Goal: Use online tool/utility: Utilize a website feature to perform a specific function

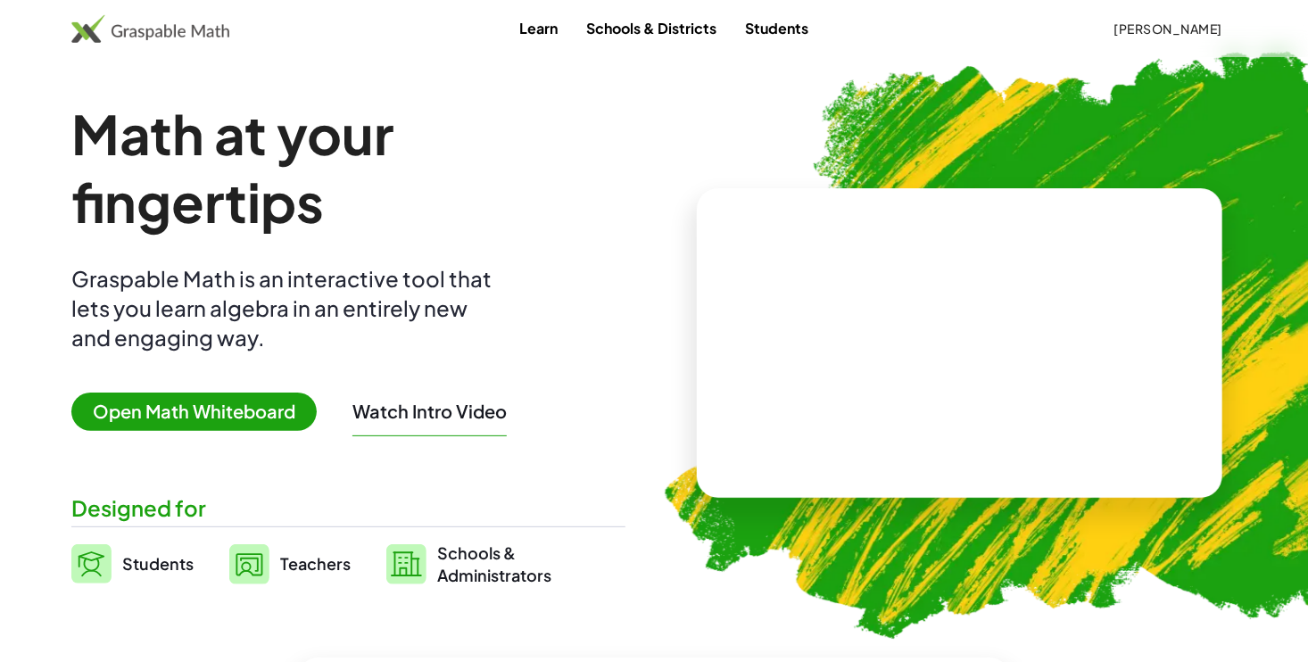
click at [232, 397] on span "Open Math Whiteboard" at bounding box center [193, 412] width 245 height 38
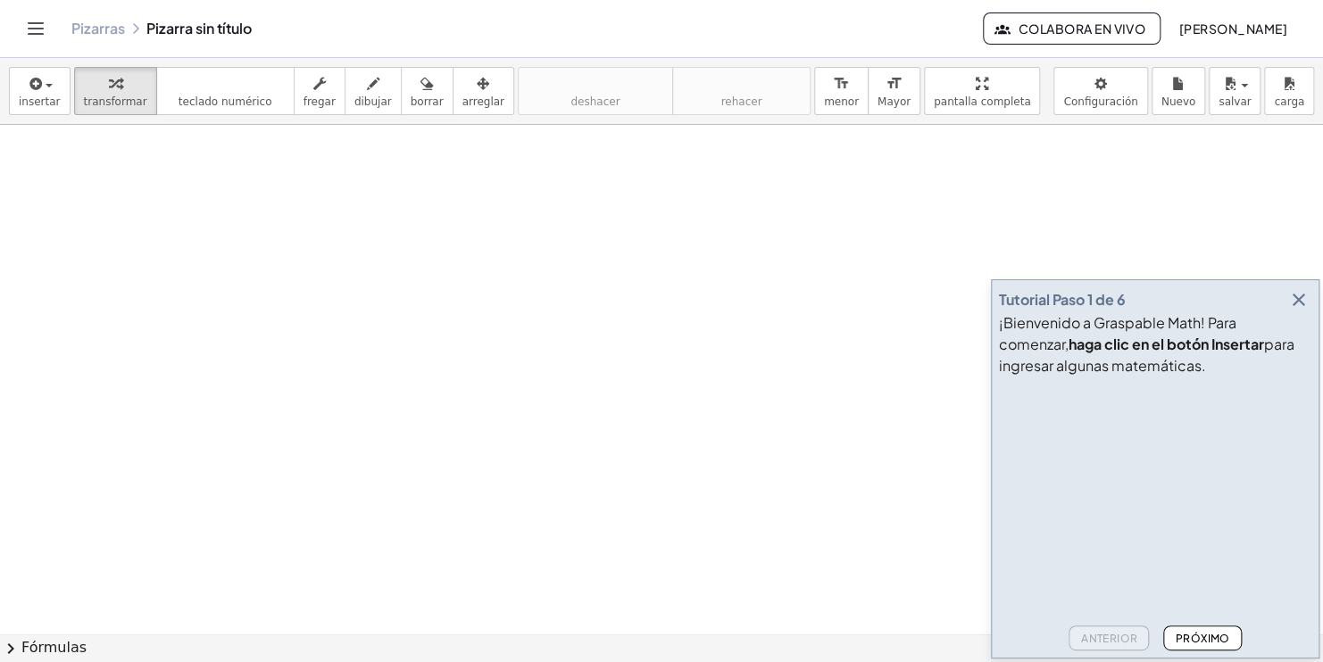
click at [1292, 303] on icon "button" at bounding box center [1298, 299] width 21 height 21
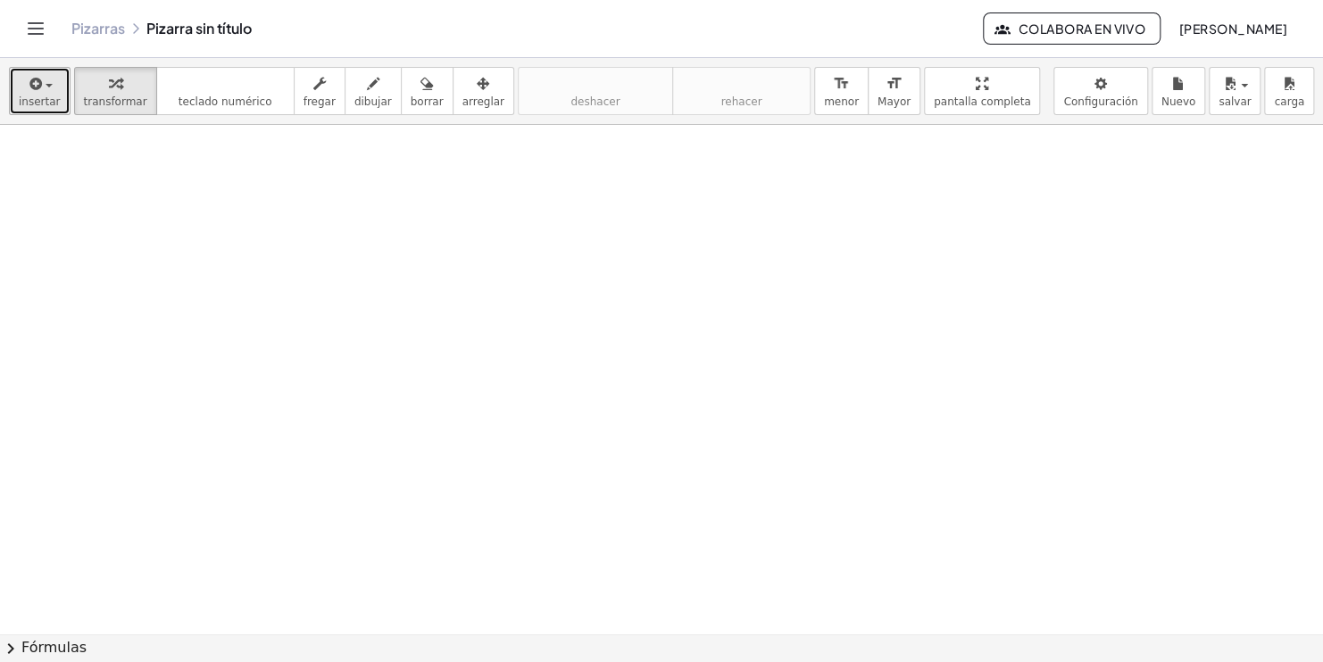
click at [46, 93] on button "insertar" at bounding box center [40, 91] width 62 height 48
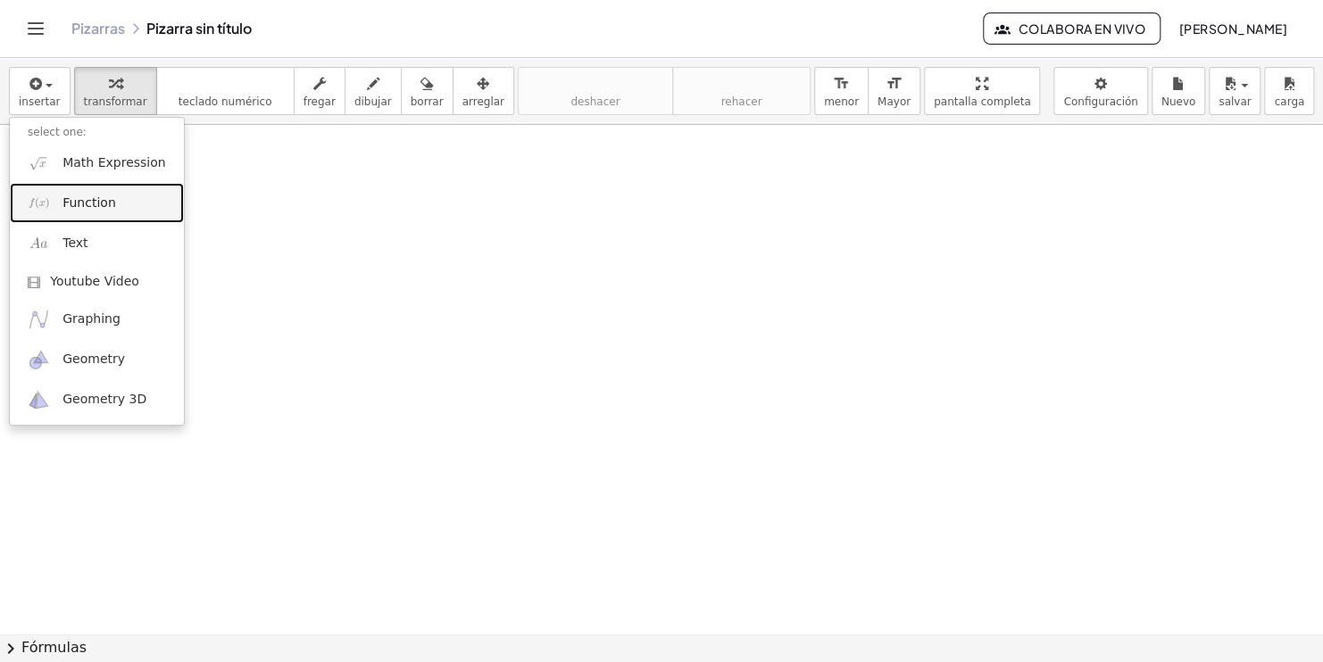
click at [77, 200] on span "Function" at bounding box center [89, 204] width 54 height 18
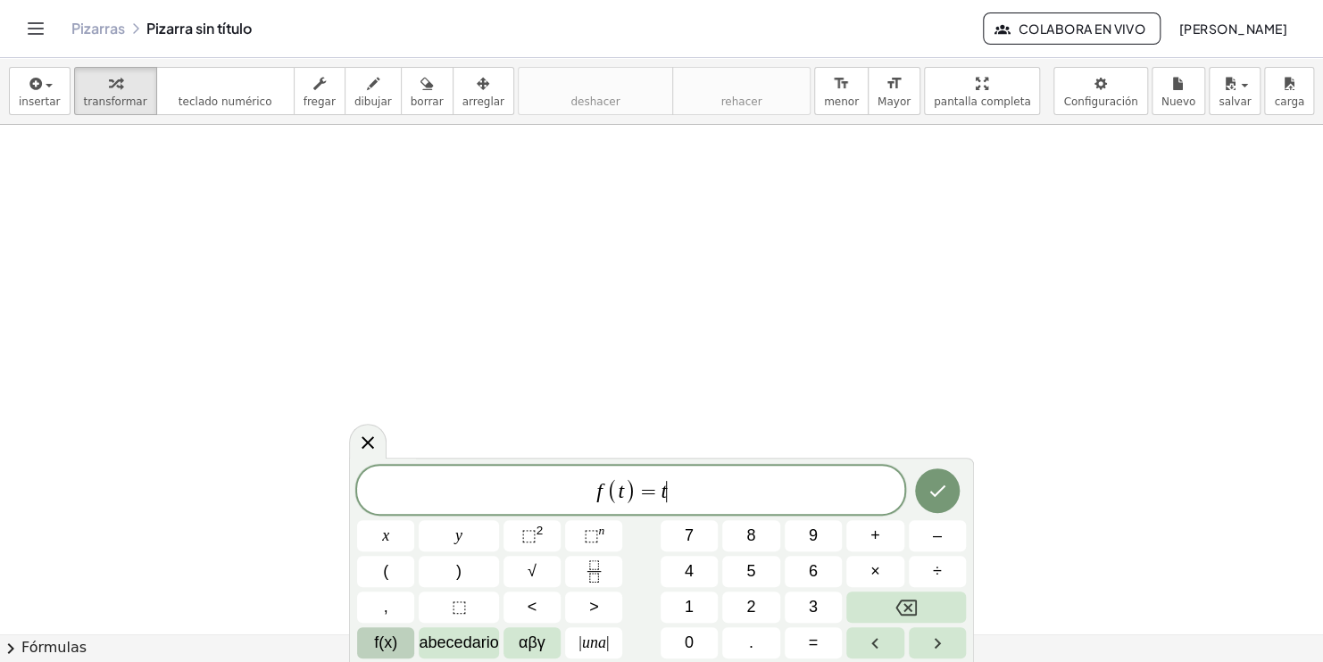
click at [393, 639] on span "f(x)" at bounding box center [385, 643] width 23 height 24
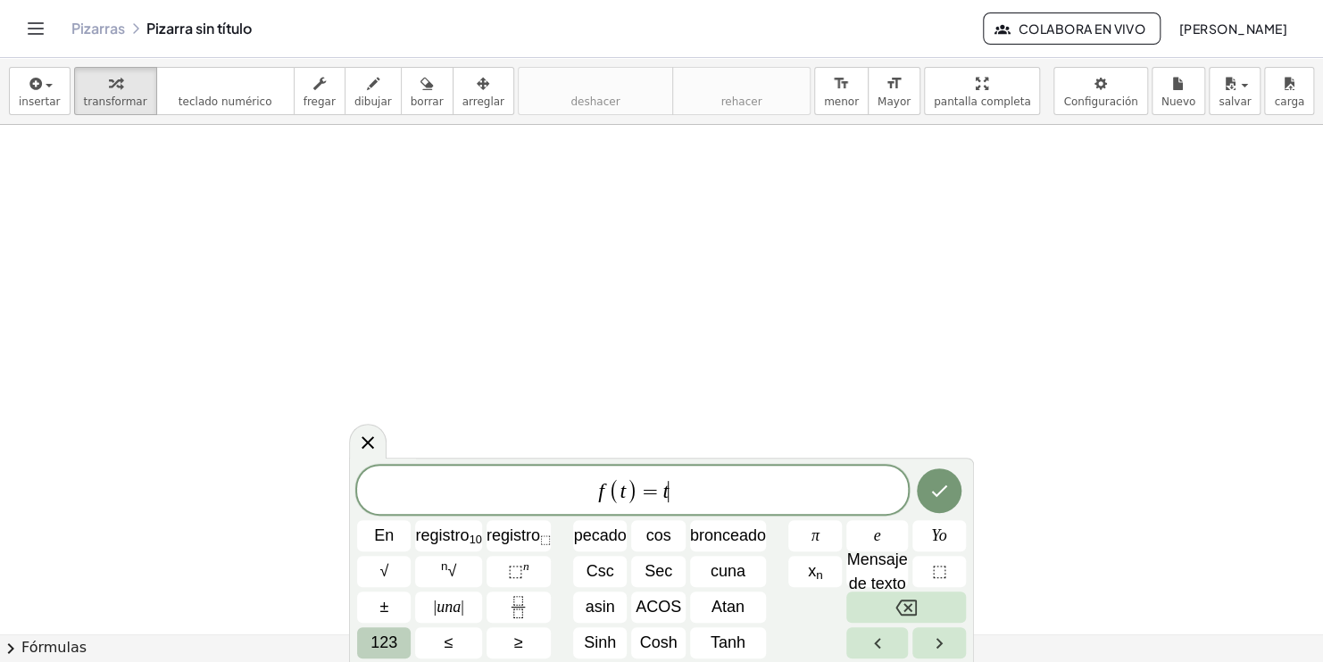
click at [401, 636] on button "123" at bounding box center [384, 642] width 54 height 31
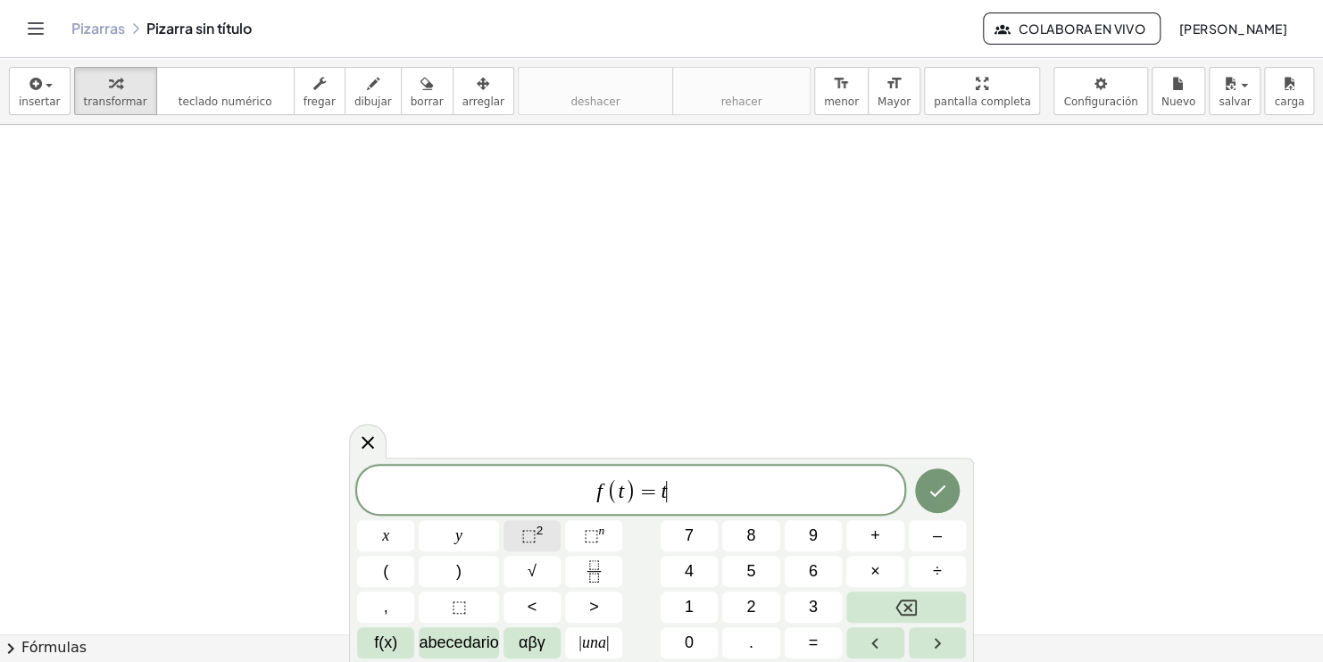
click at [523, 544] on span "⬚ 2" at bounding box center [532, 536] width 22 height 24
click at [596, 585] on button "Fracción" at bounding box center [593, 571] width 57 height 31
click at [614, 568] on button "Fracción" at bounding box center [593, 571] width 57 height 31
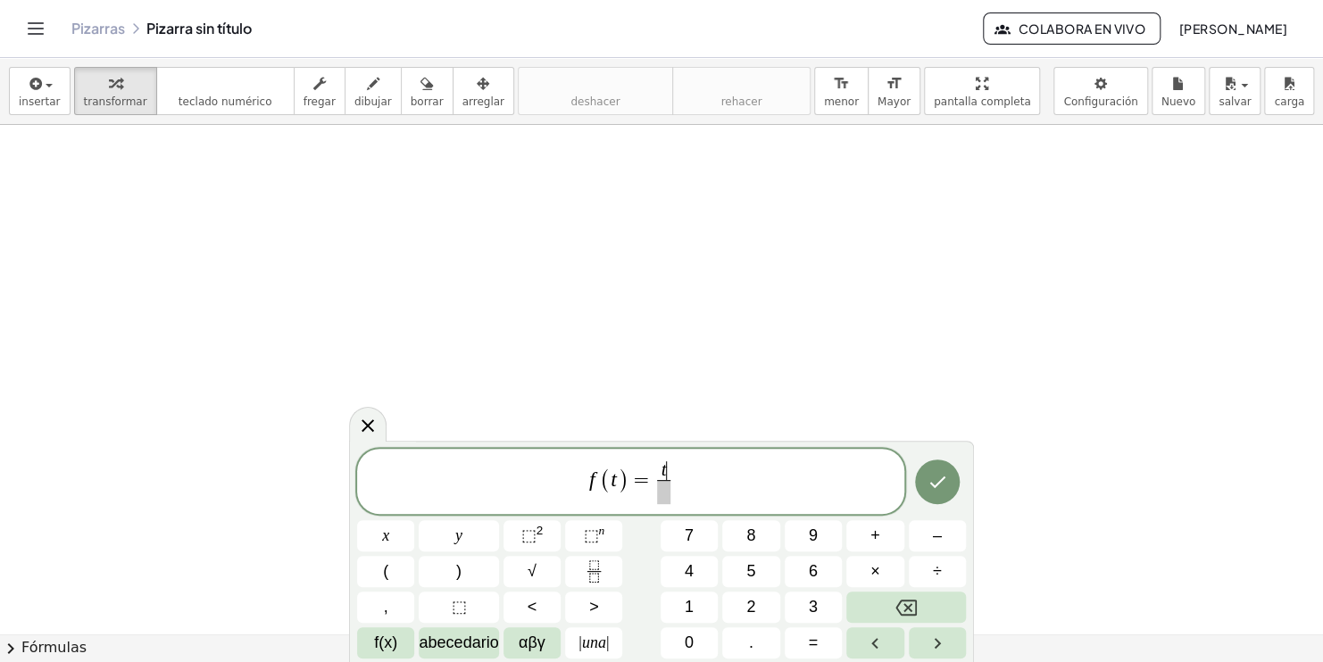
click at [666, 476] on span "t ​" at bounding box center [663, 471] width 12 height 20
click at [507, 533] on button "⬚ 2" at bounding box center [531, 535] width 57 height 31
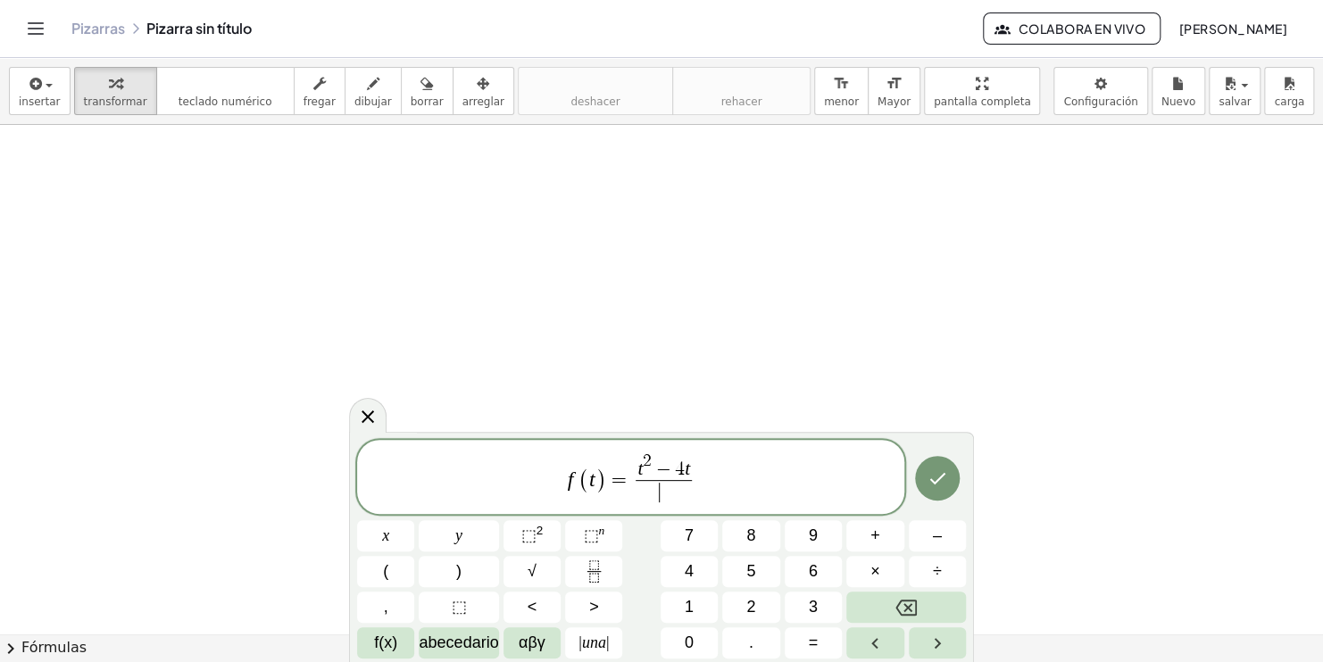
click at [668, 497] on span "​" at bounding box center [663, 492] width 56 height 24
click at [946, 470] on icon "Hecho" at bounding box center [936, 478] width 21 height 21
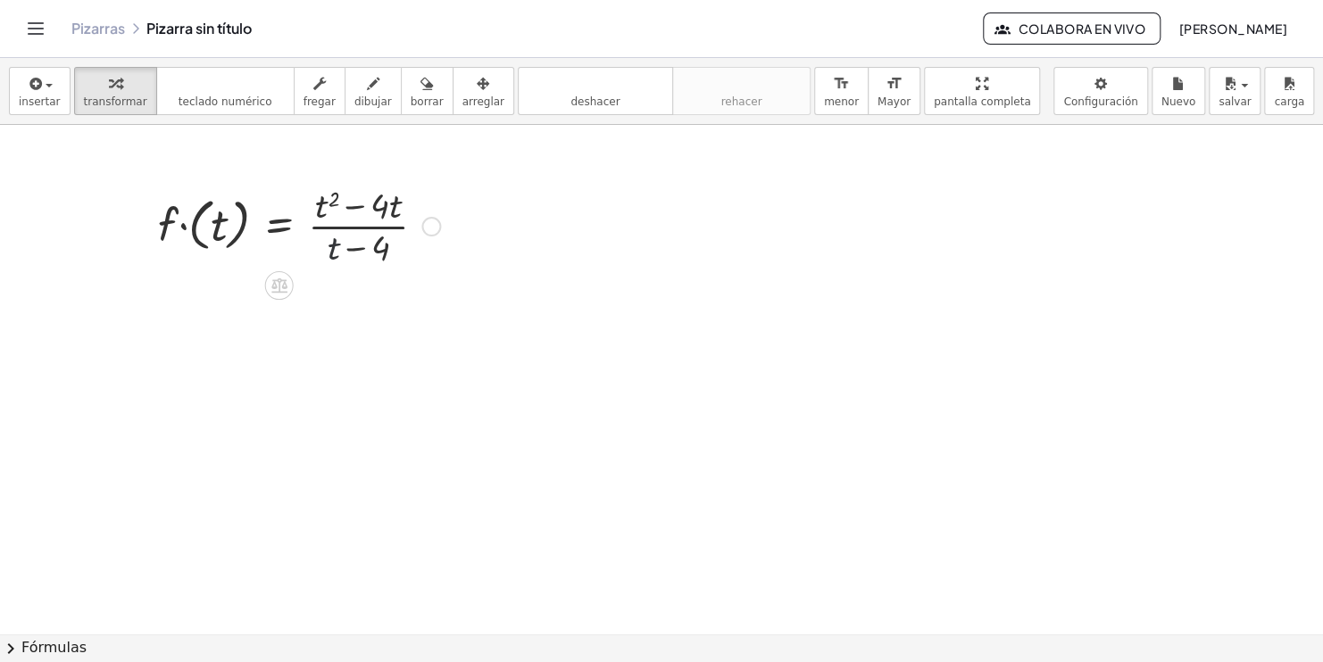
click at [332, 229] on div at bounding box center [299, 224] width 300 height 89
click at [282, 290] on icon at bounding box center [279, 285] width 19 height 19
click at [353, 286] on icon at bounding box center [350, 285] width 11 height 3
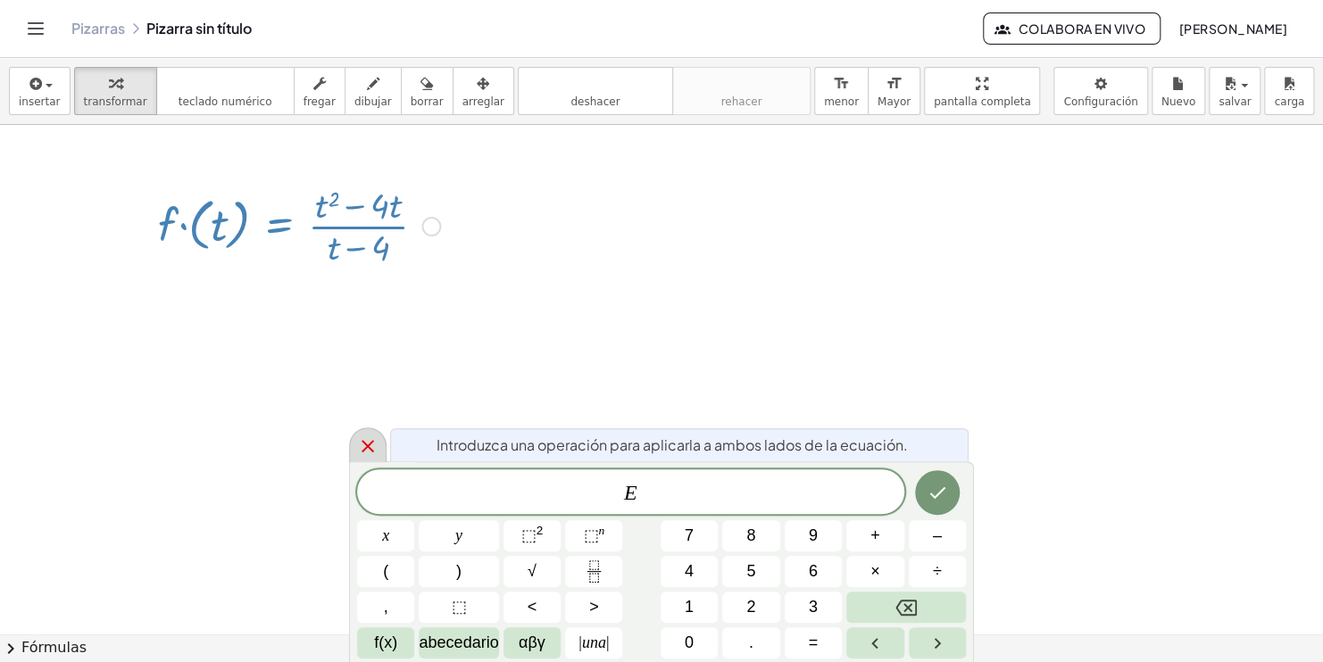
click at [371, 443] on icon at bounding box center [367, 446] width 21 height 21
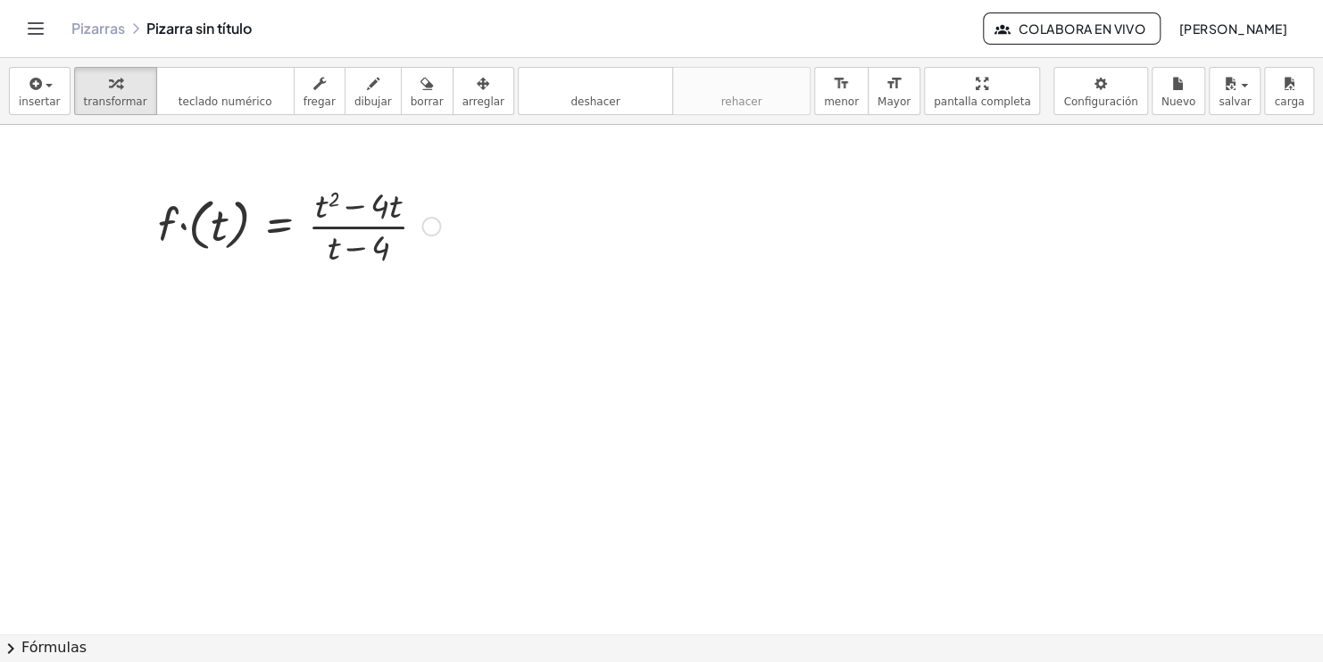
click at [357, 209] on div at bounding box center [299, 224] width 300 height 89
click at [351, 220] on div at bounding box center [299, 224] width 300 height 89
click at [43, 88] on div "button" at bounding box center [40, 82] width 42 height 21
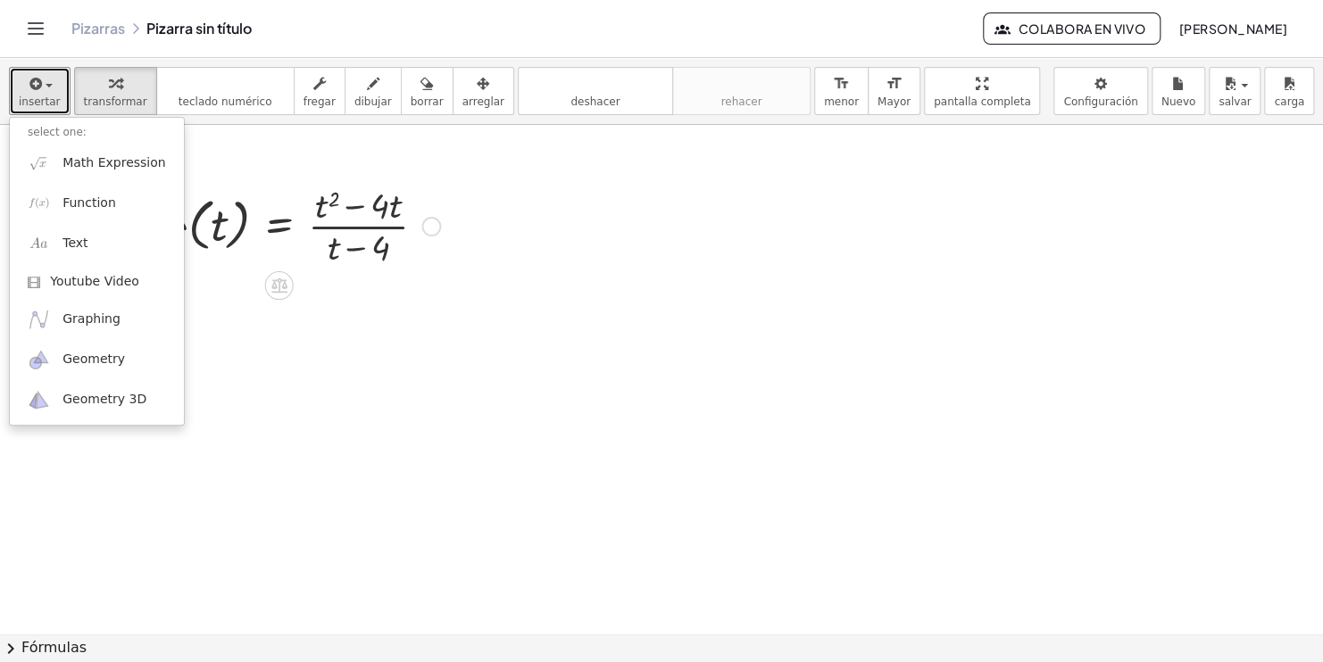
click at [373, 224] on div at bounding box center [299, 224] width 300 height 89
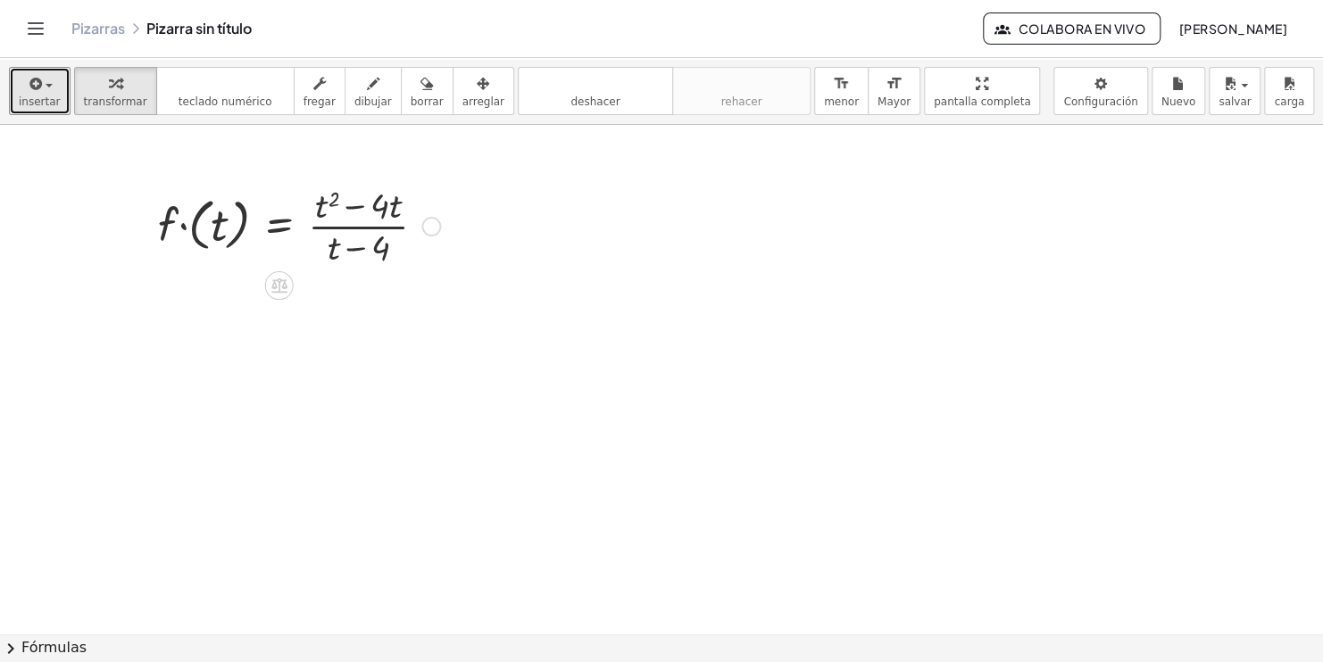
click at [261, 226] on div at bounding box center [299, 224] width 300 height 89
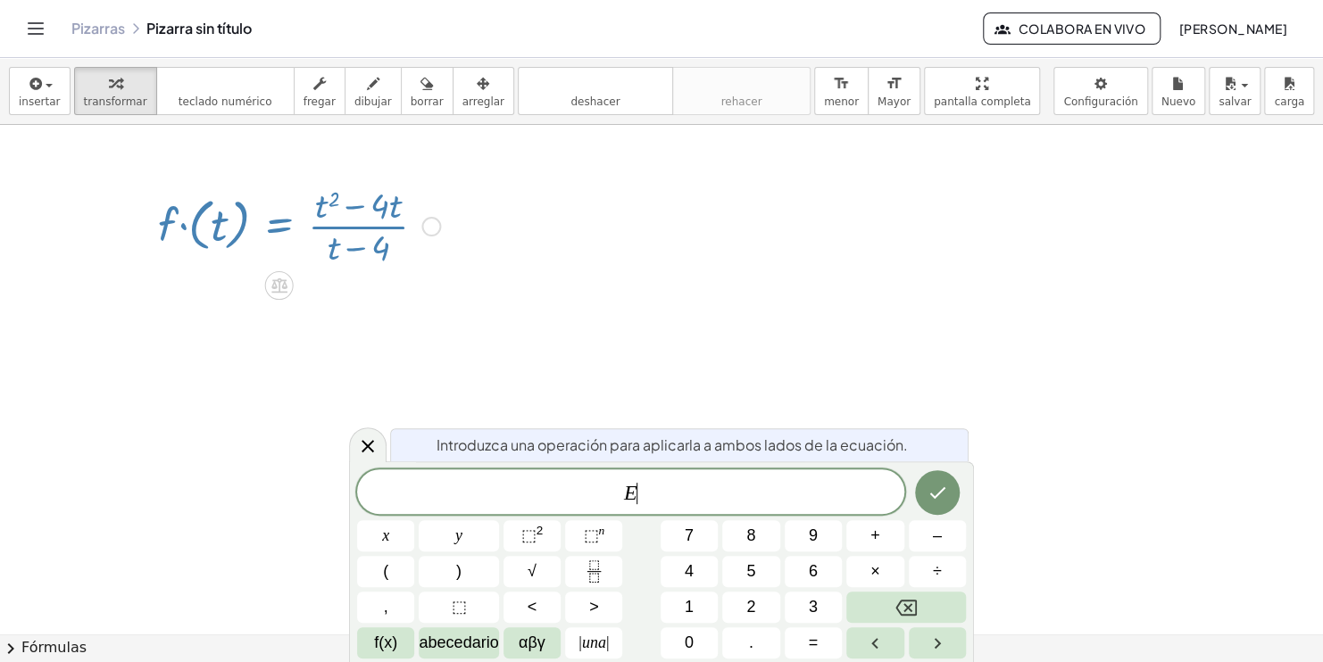
click at [181, 216] on div at bounding box center [299, 224] width 300 height 89
click at [235, 219] on div at bounding box center [299, 224] width 300 height 89
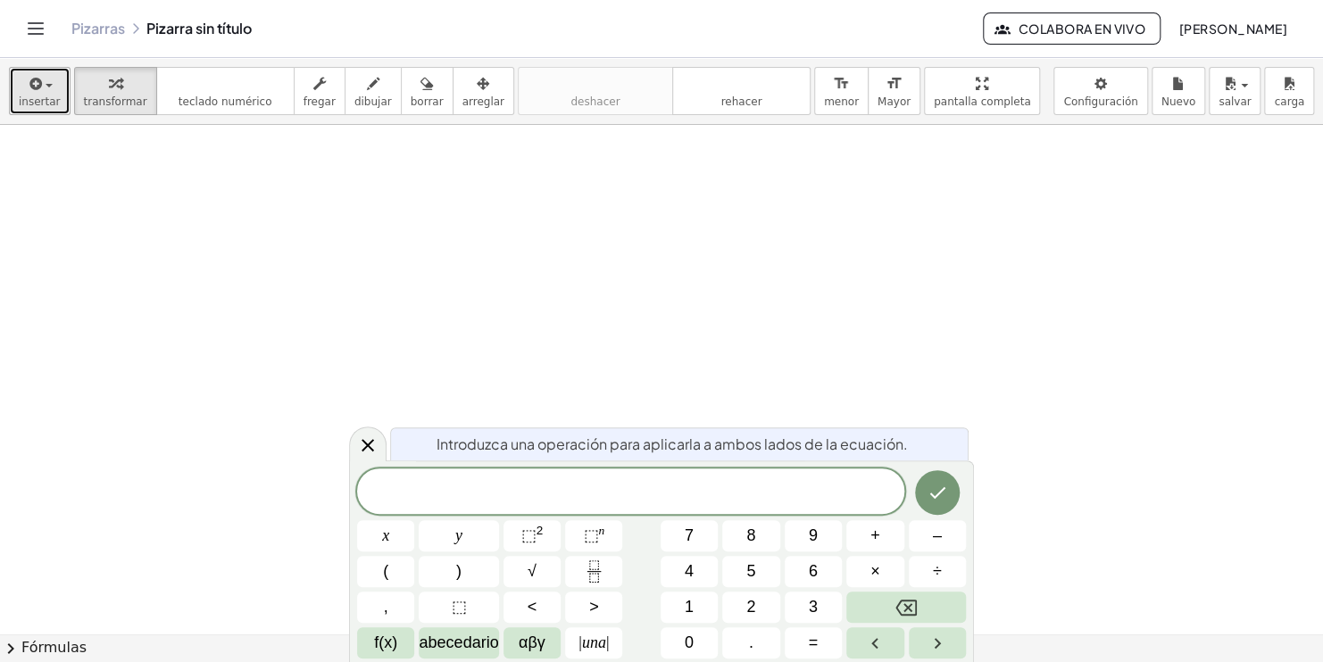
click at [31, 84] on icon "button" at bounding box center [35, 83] width 16 height 21
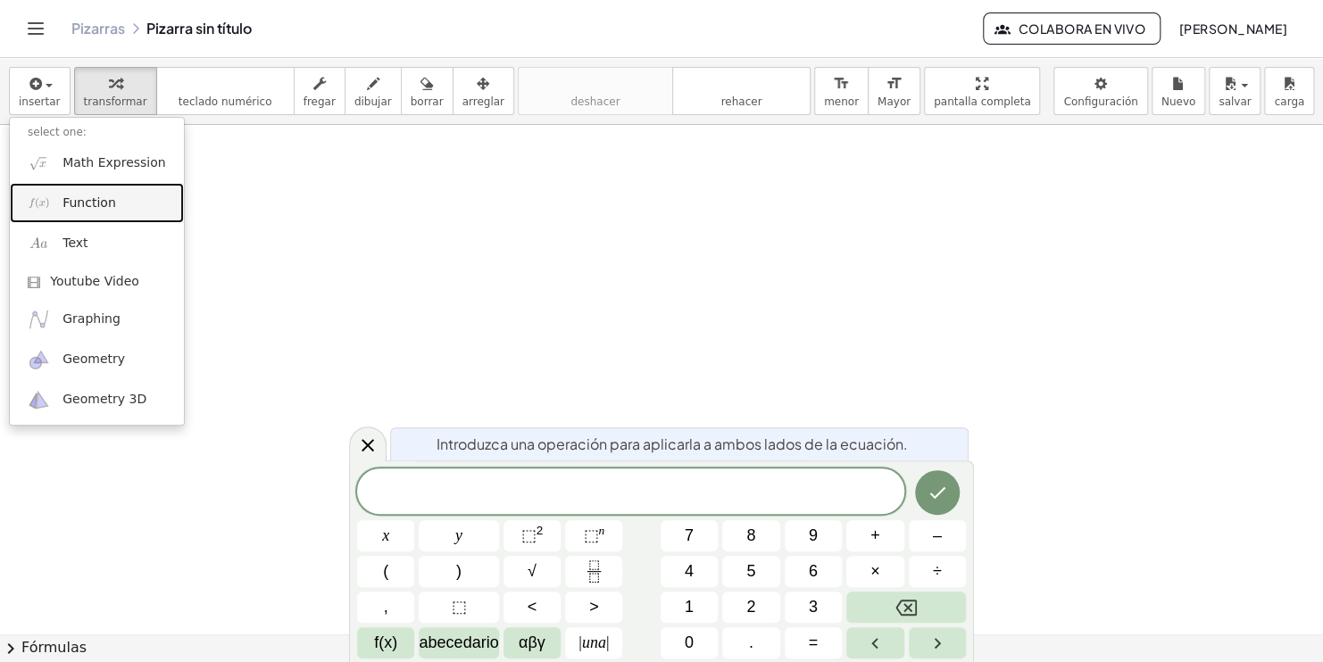
click at [89, 193] on link "Function" at bounding box center [97, 203] width 174 height 40
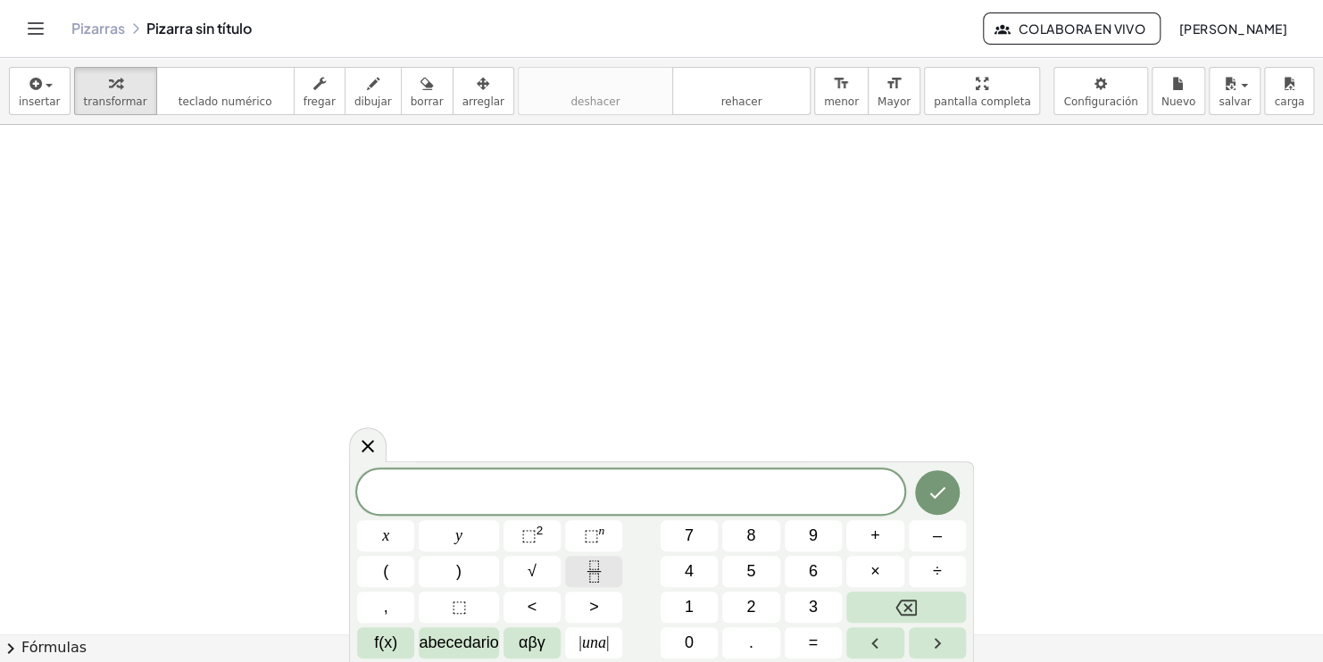
click at [603, 576] on icon "Fracción" at bounding box center [594, 572] width 22 height 22
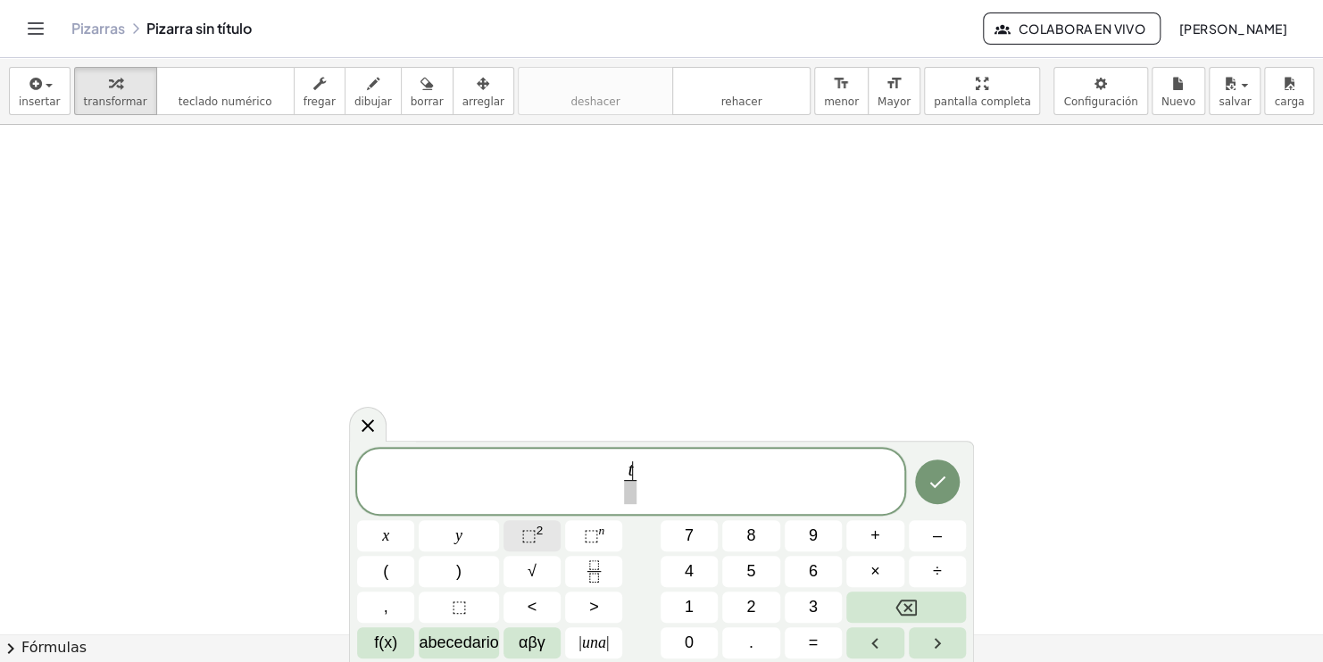
click at [543, 535] on button "⬚ 2" at bounding box center [531, 535] width 57 height 31
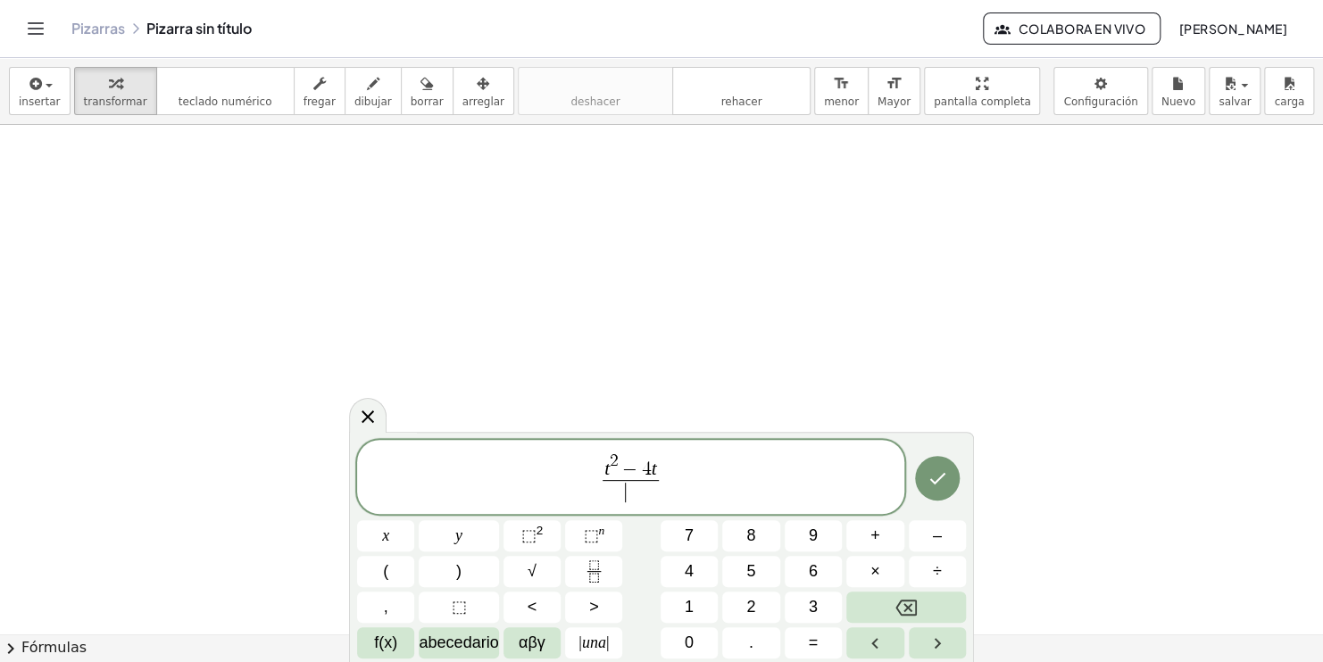
click at [649, 499] on span "​" at bounding box center [630, 492] width 56 height 24
click at [414, 520] on div at bounding box center [385, 535] width 57 height 31
click at [920, 488] on button "Hecho" at bounding box center [937, 478] width 45 height 45
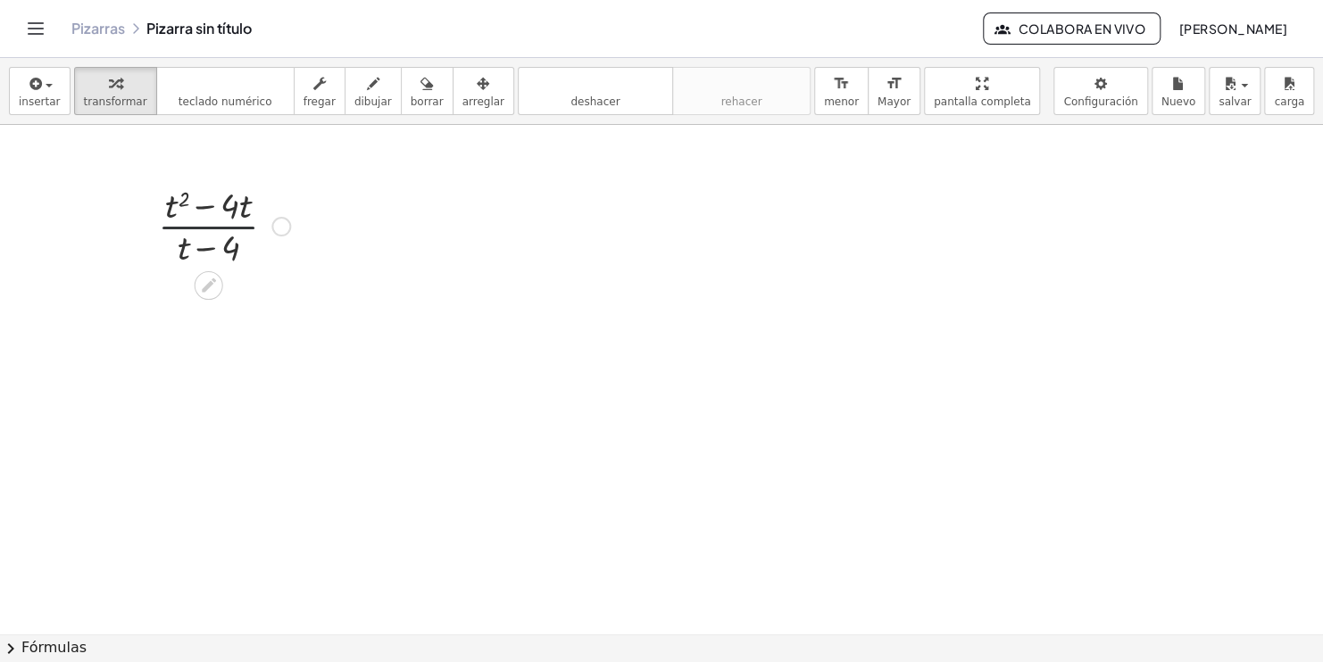
click at [219, 236] on div at bounding box center [224, 224] width 150 height 89
click at [212, 289] on icon at bounding box center [208, 285] width 19 height 19
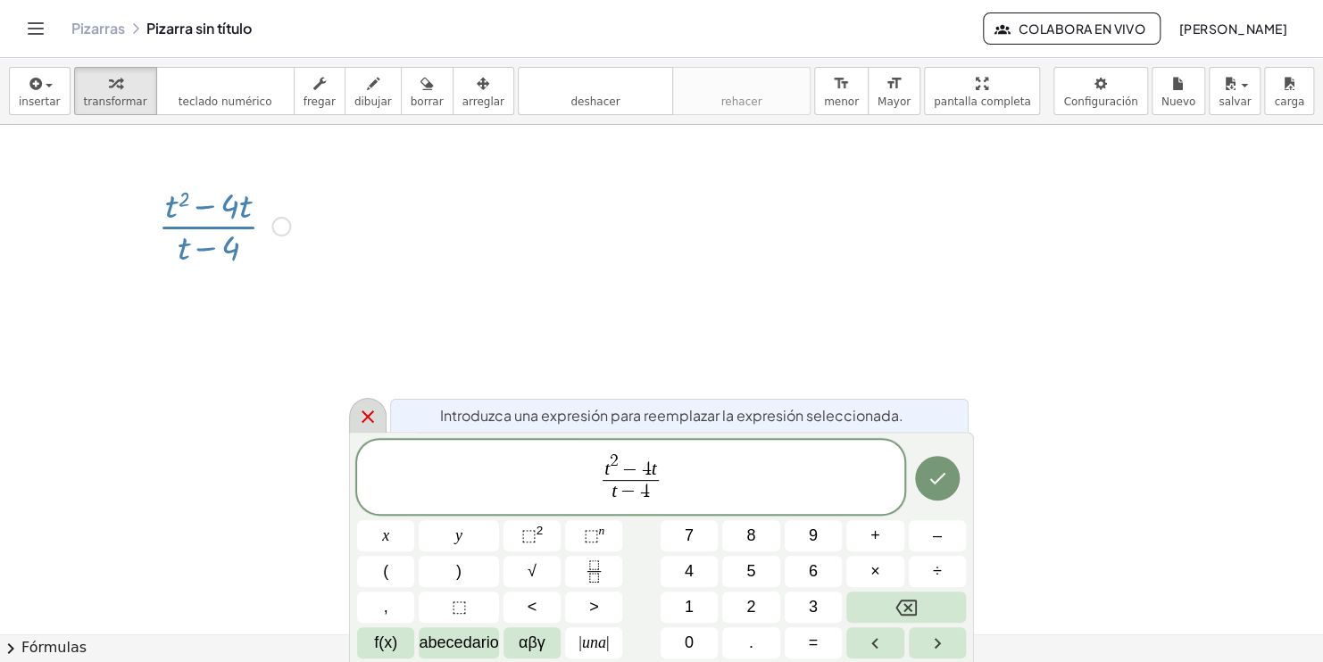
click at [375, 419] on icon at bounding box center [367, 416] width 21 height 21
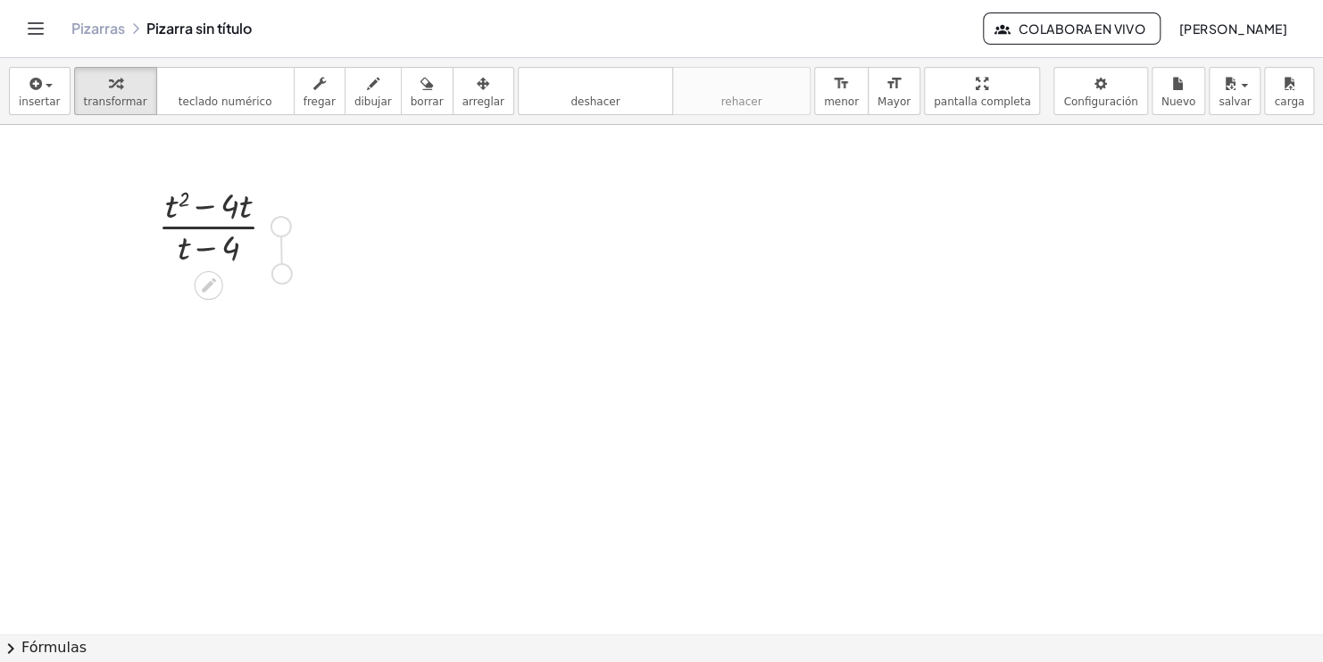
drag, startPoint x: 278, startPoint y: 228, endPoint x: 279, endPoint y: 278, distance: 49.1
click at [220, 225] on div at bounding box center [224, 224] width 150 height 89
